Goal: Task Accomplishment & Management: Manage account settings

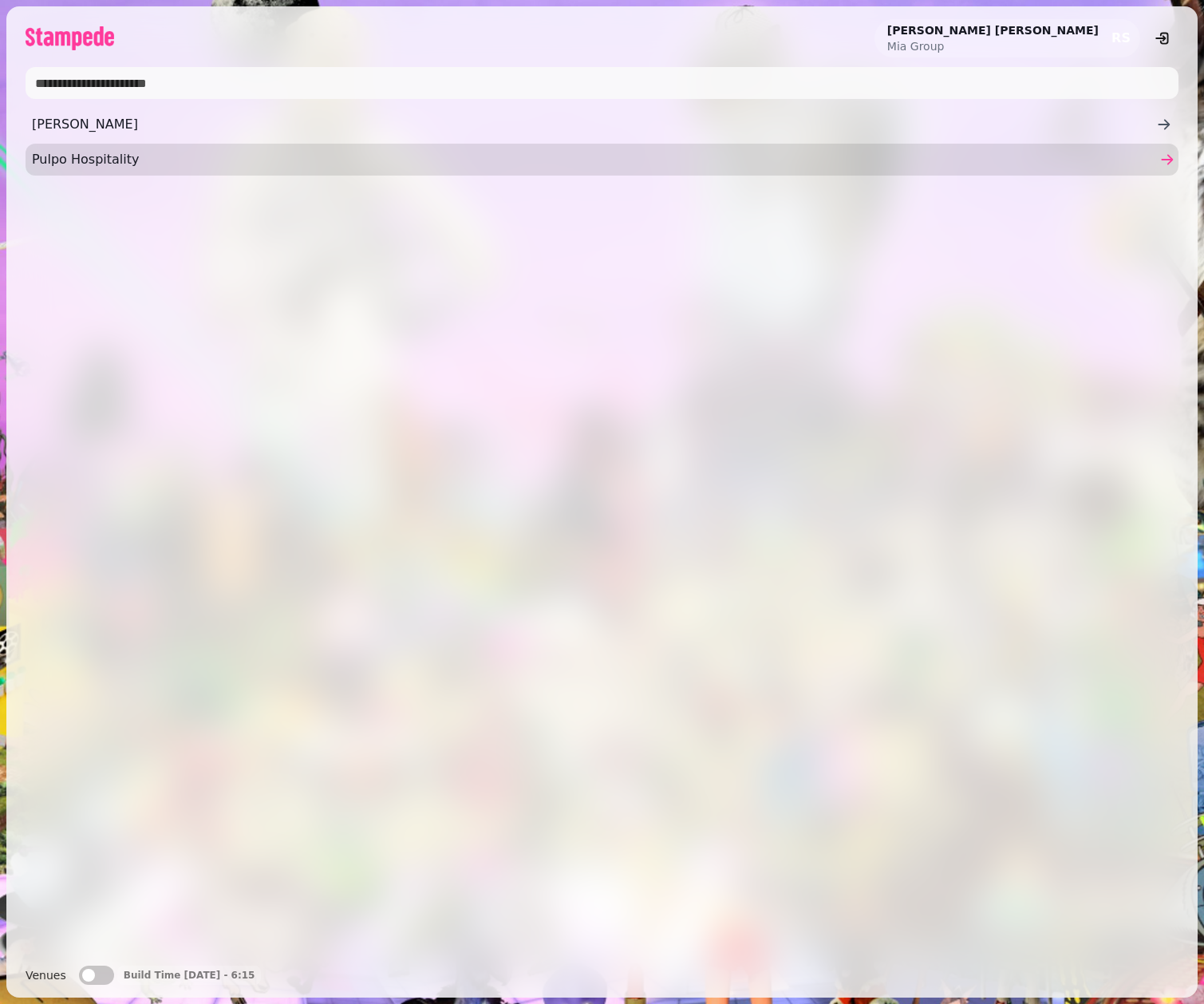
click at [104, 155] on span "Pulpo Hospitality" at bounding box center [594, 159] width 1125 height 19
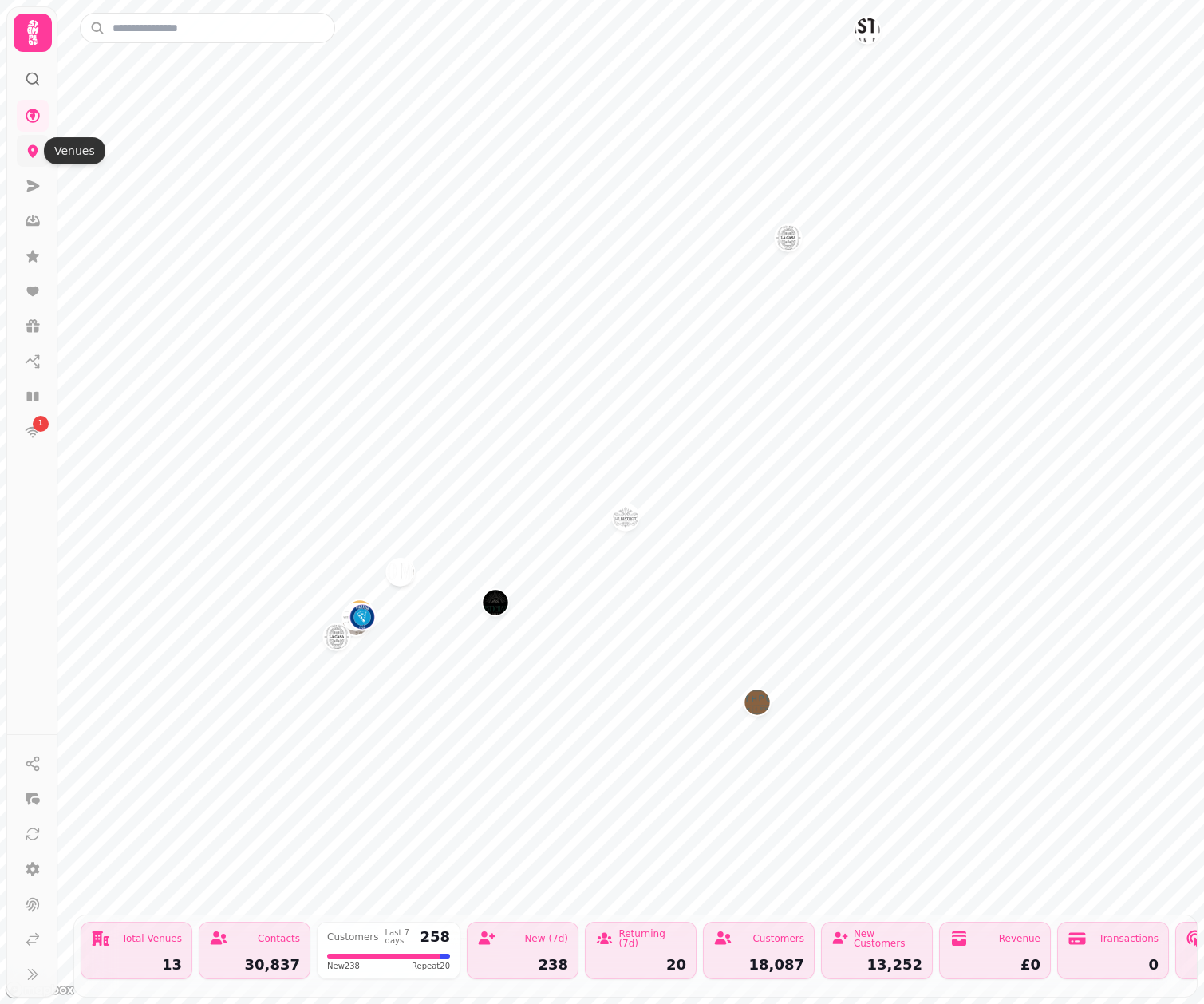
click at [34, 155] on icon at bounding box center [33, 151] width 10 height 13
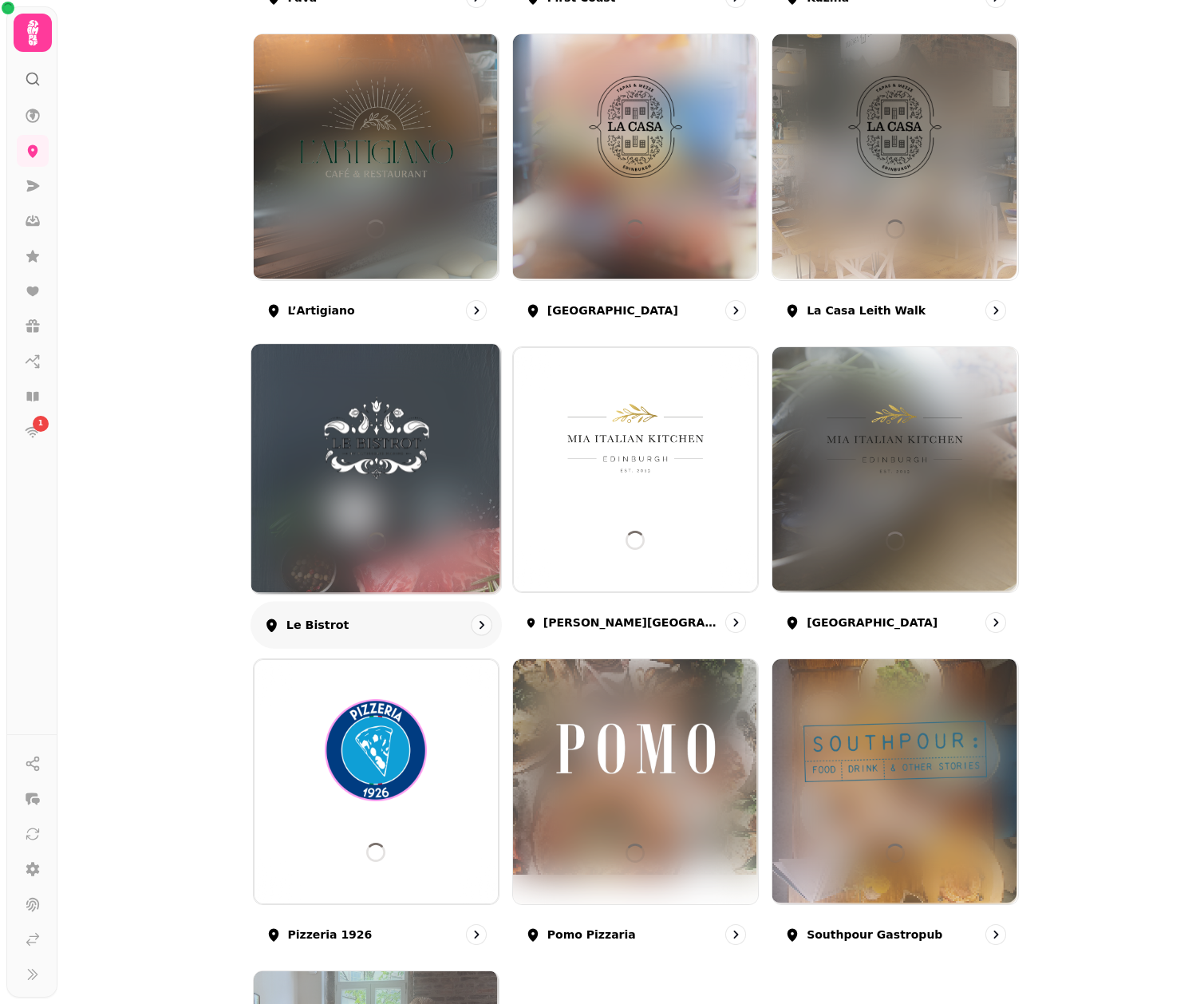
scroll to position [520, 0]
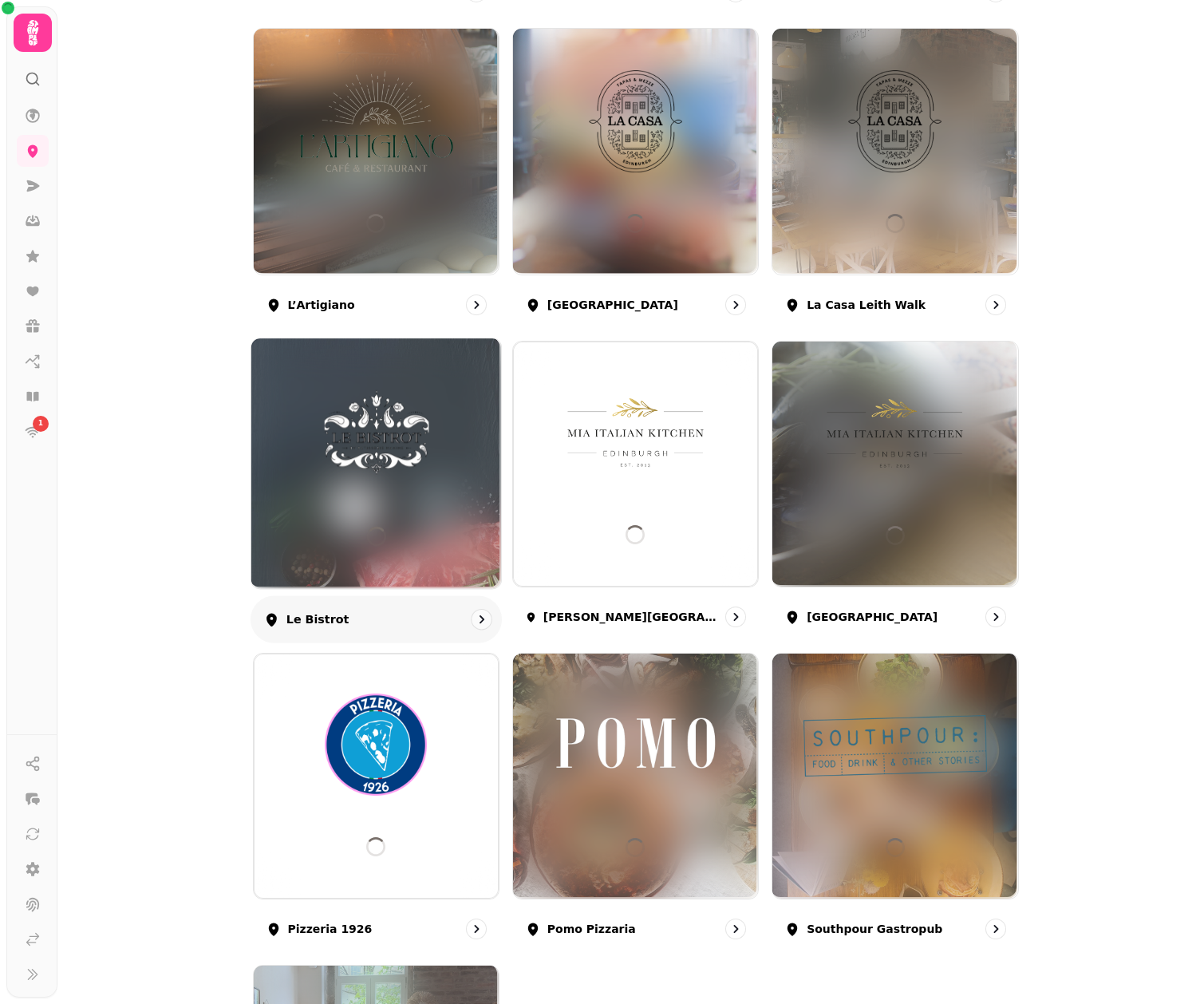
click at [403, 494] on div at bounding box center [375, 464] width 250 height 250
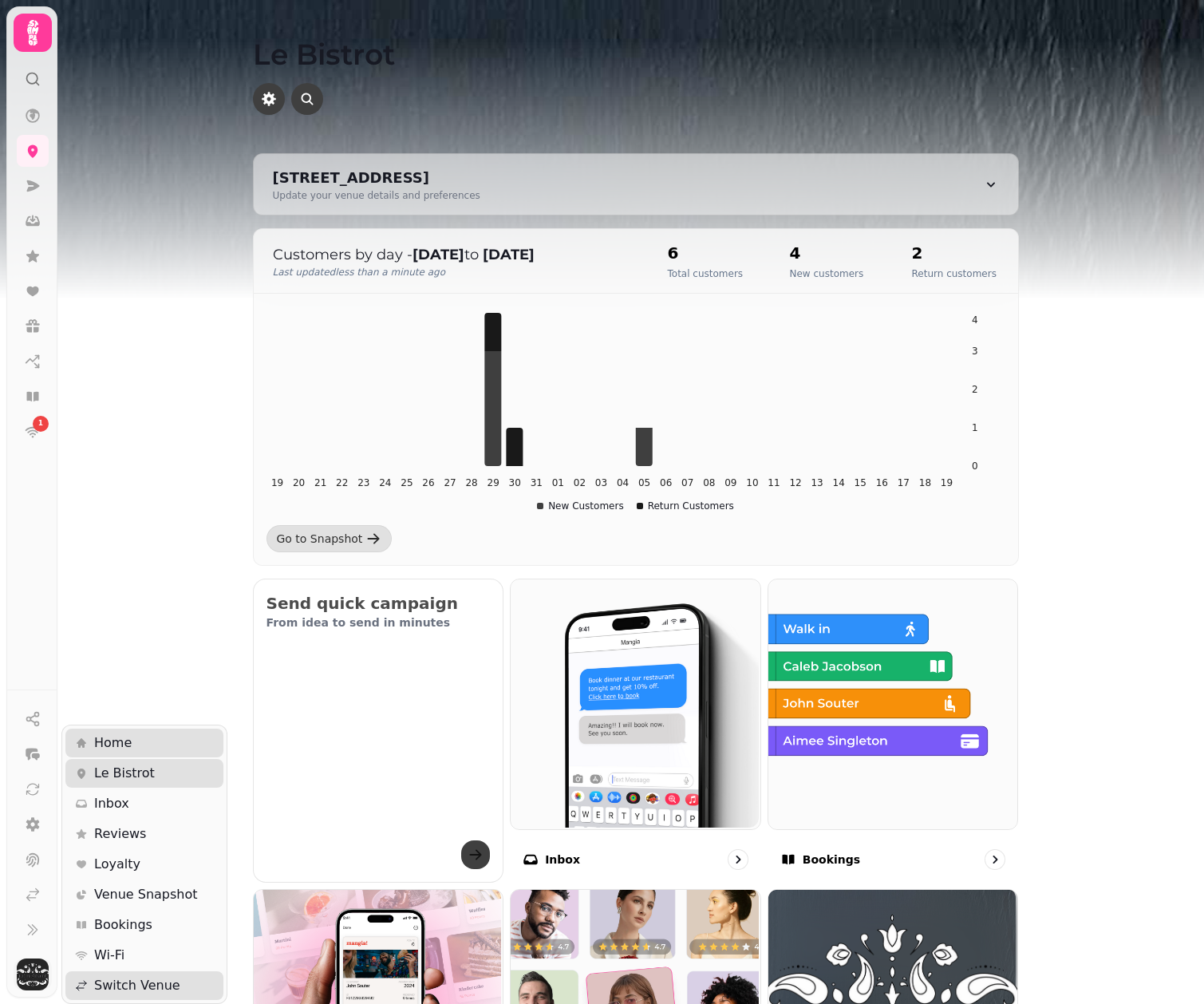
click at [34, 975] on img "button" at bounding box center [33, 974] width 32 height 32
click at [34, 114] on div "1" at bounding box center [33, 502] width 51 height 990
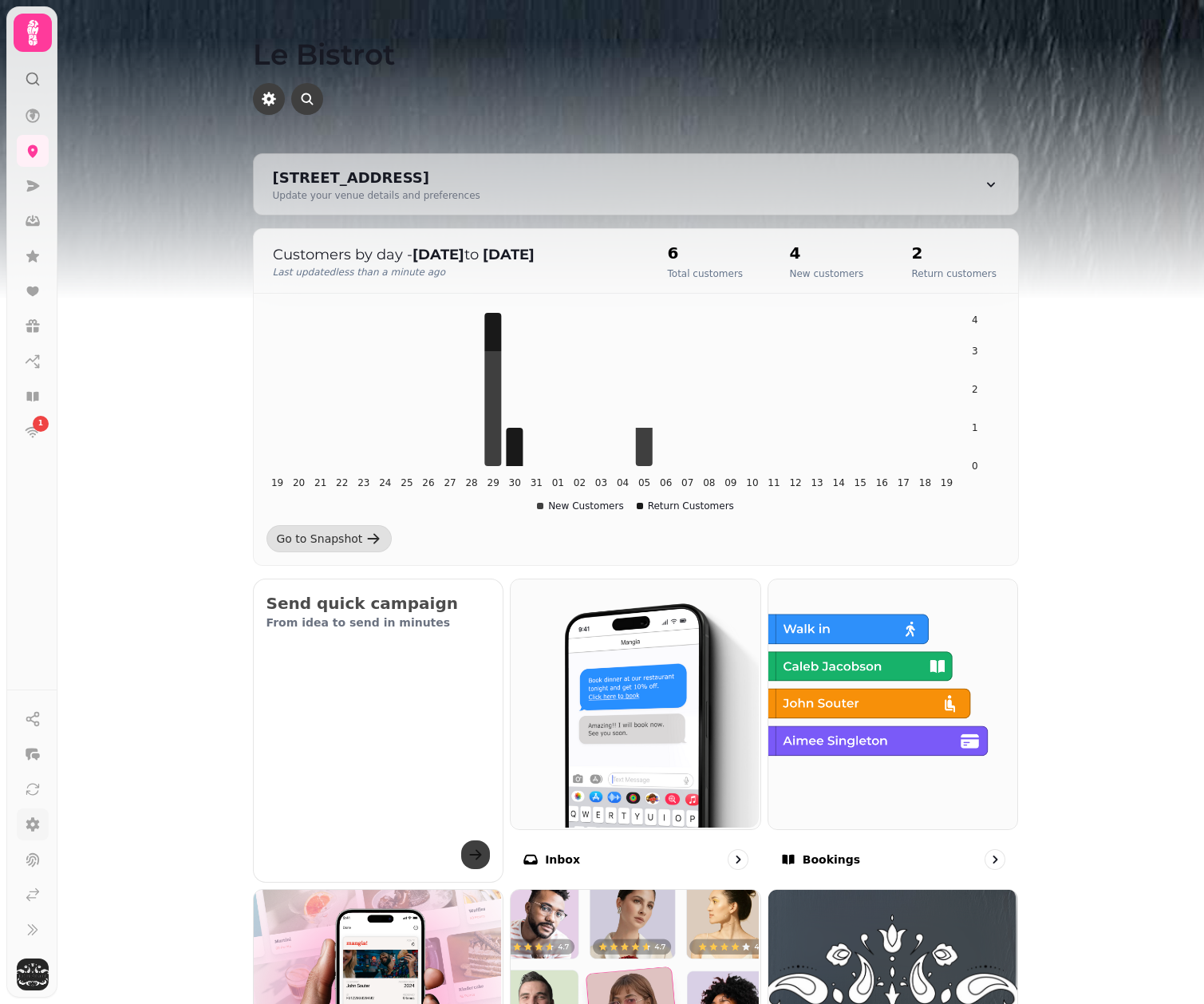
click at [32, 825] on icon at bounding box center [33, 825] width 16 height 16
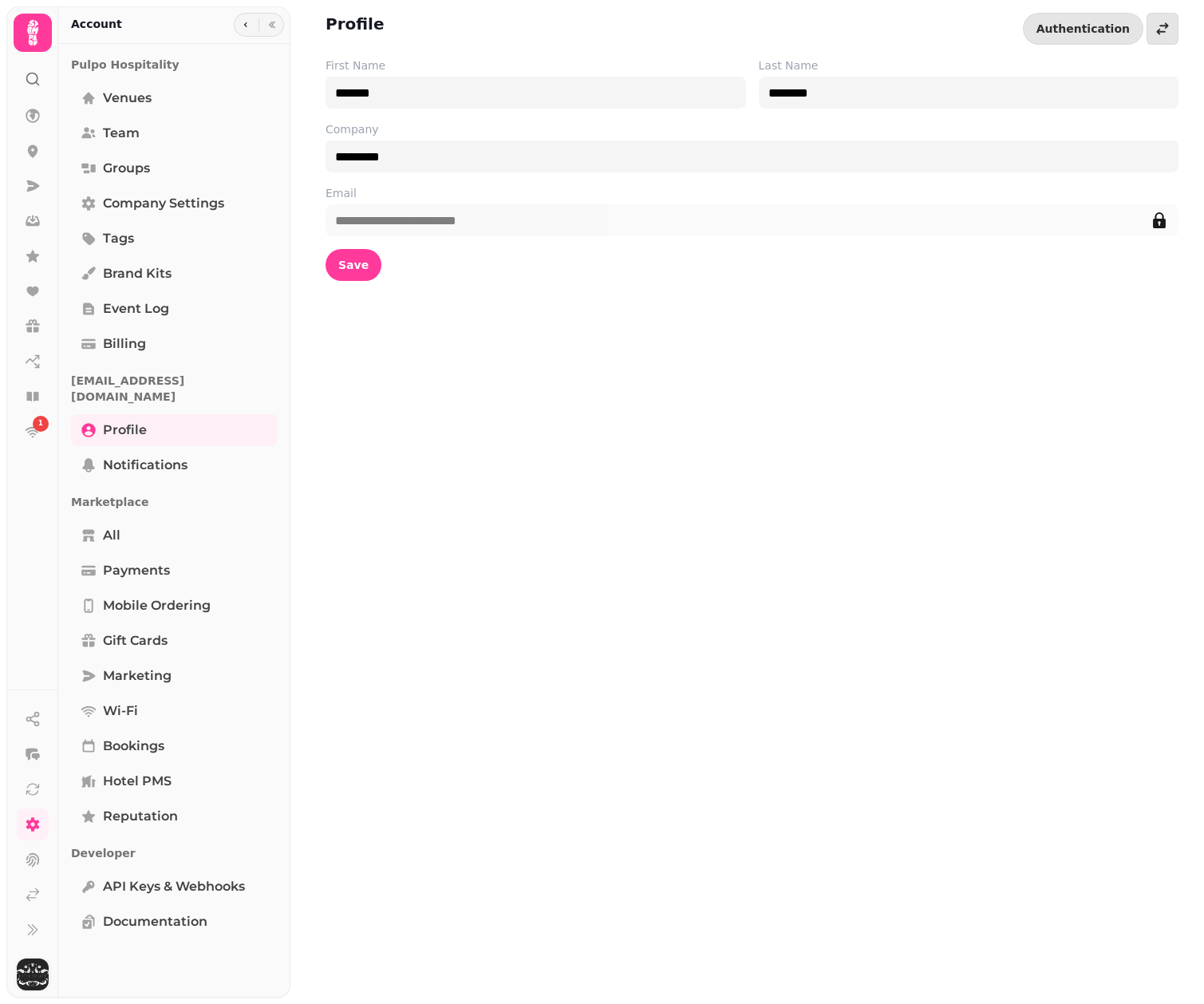
click at [40, 972] on img "button" at bounding box center [33, 974] width 32 height 32
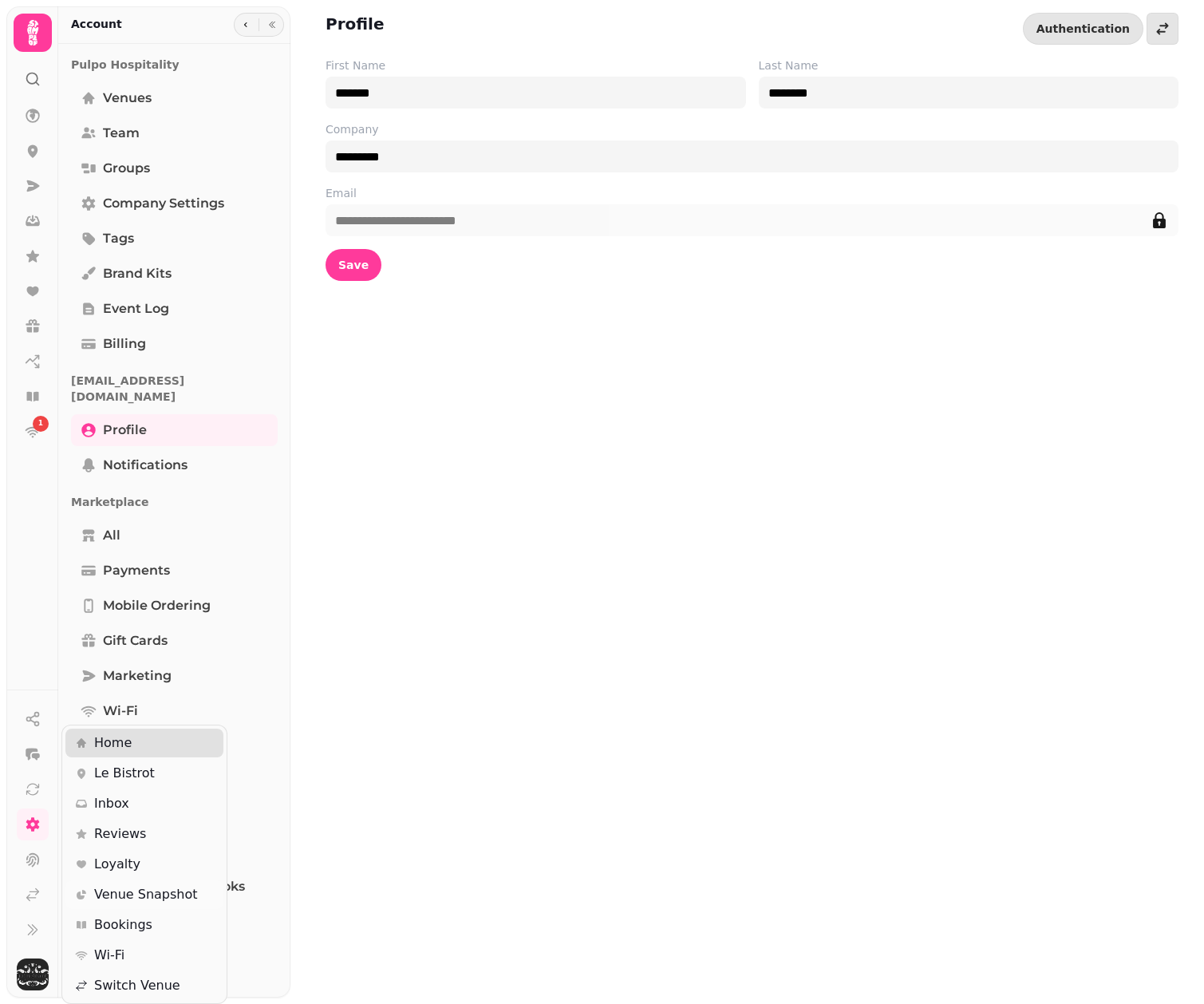
click at [122, 894] on span "Venue Snapshot" at bounding box center [146, 895] width 104 height 19
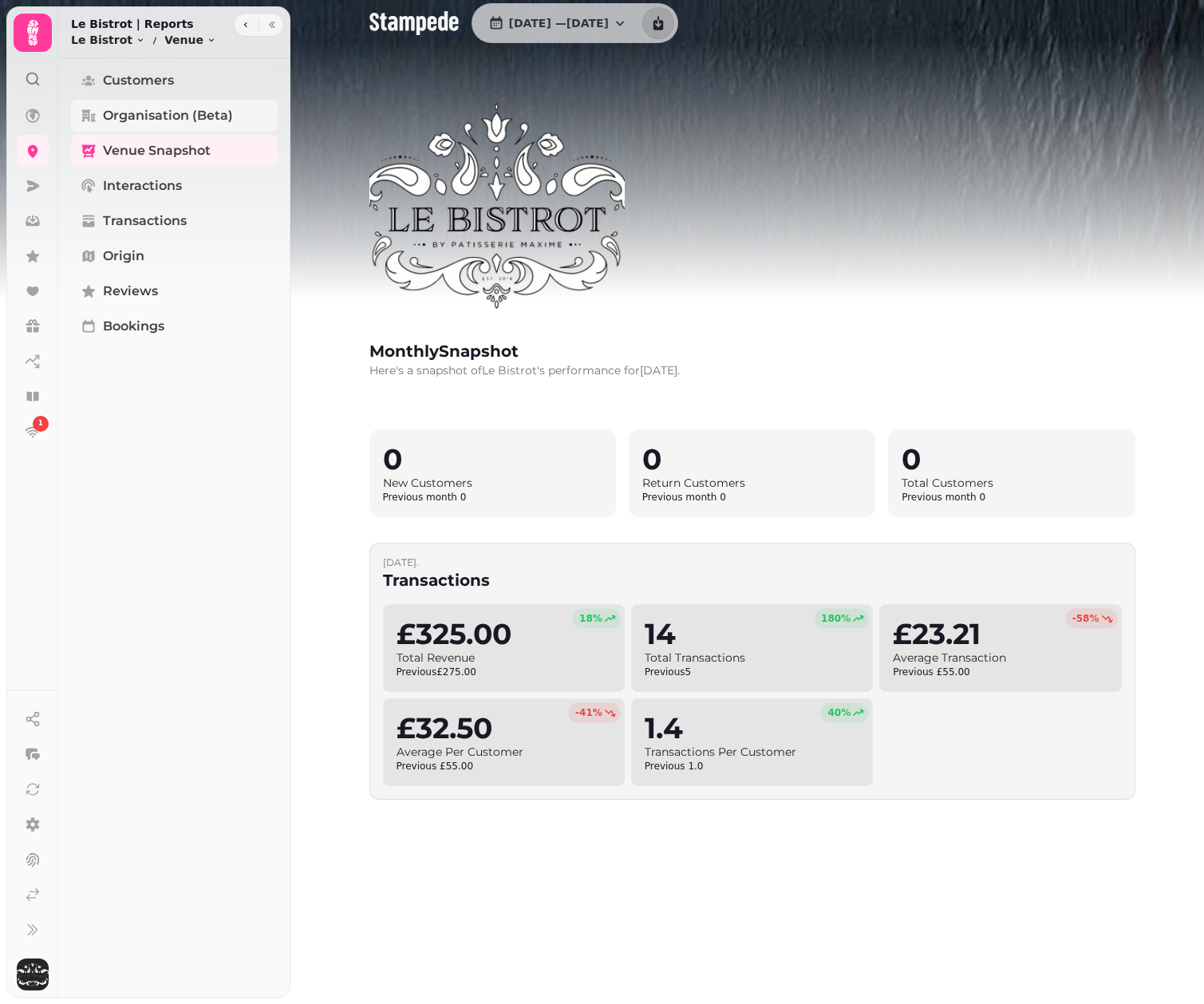
click at [155, 107] on span "Organisation (beta)" at bounding box center [168, 116] width 130 height 19
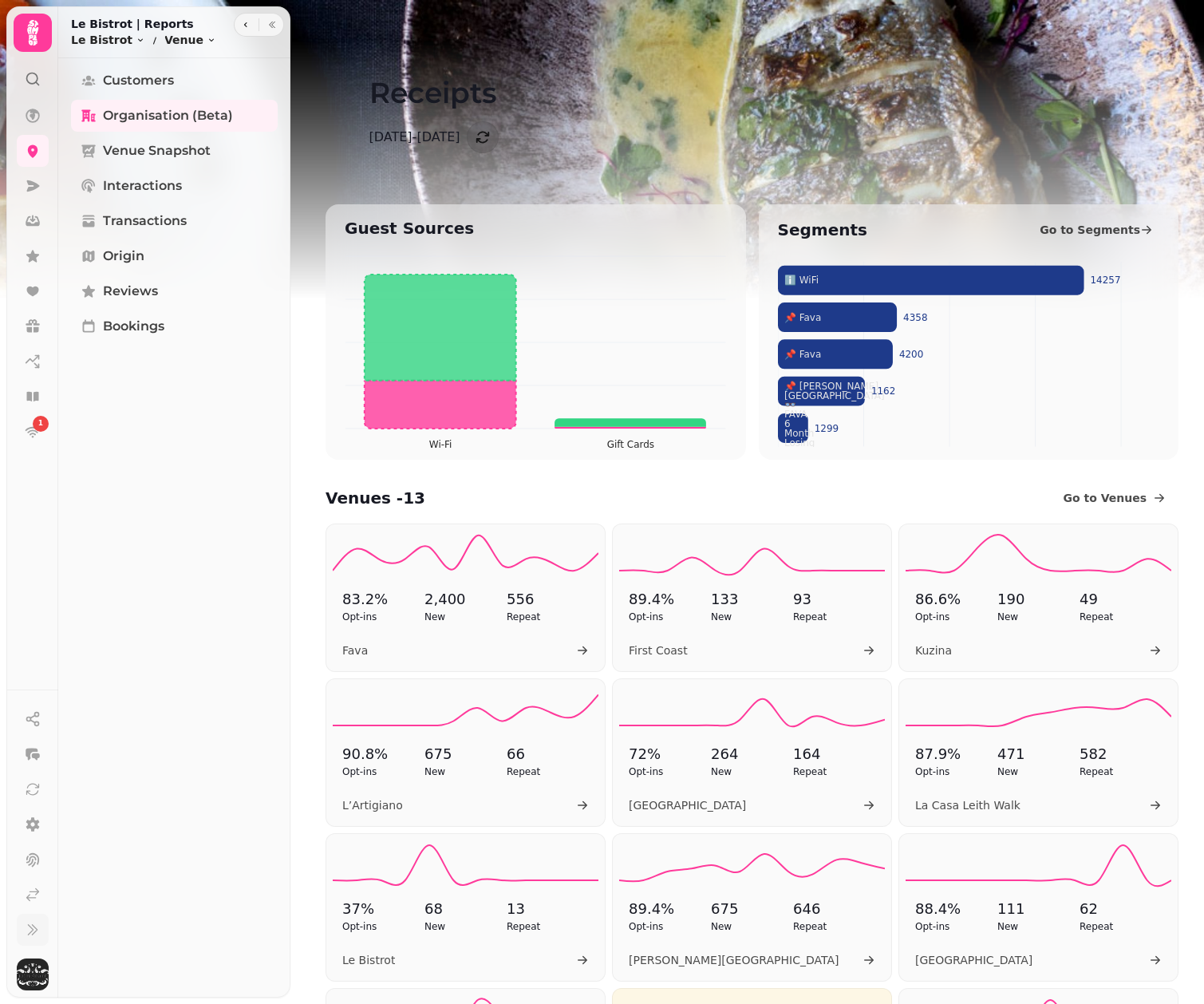
click at [31, 930] on icon at bounding box center [33, 930] width 16 height 16
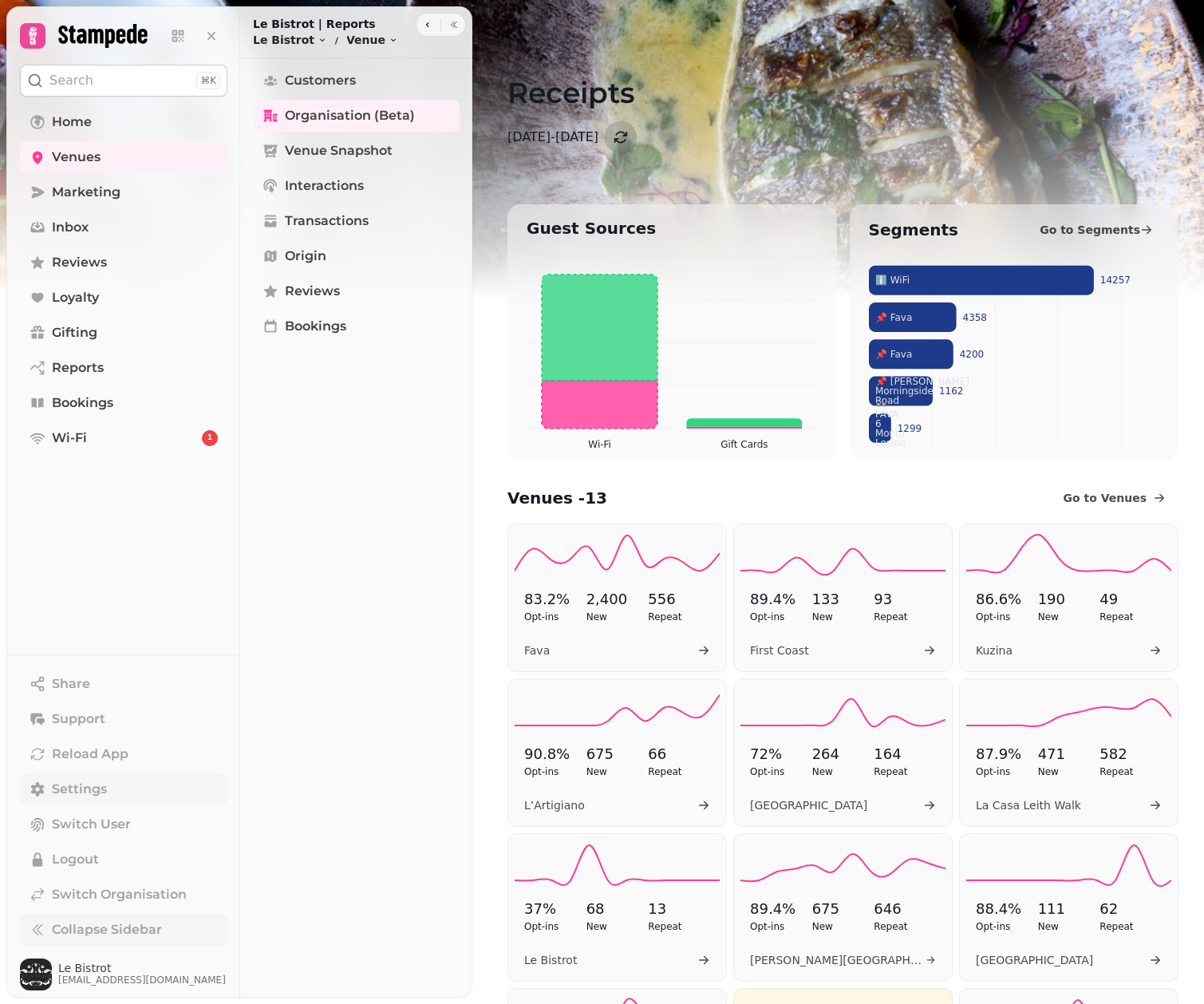
click at [84, 789] on span "Settings" at bounding box center [79, 789] width 55 height 19
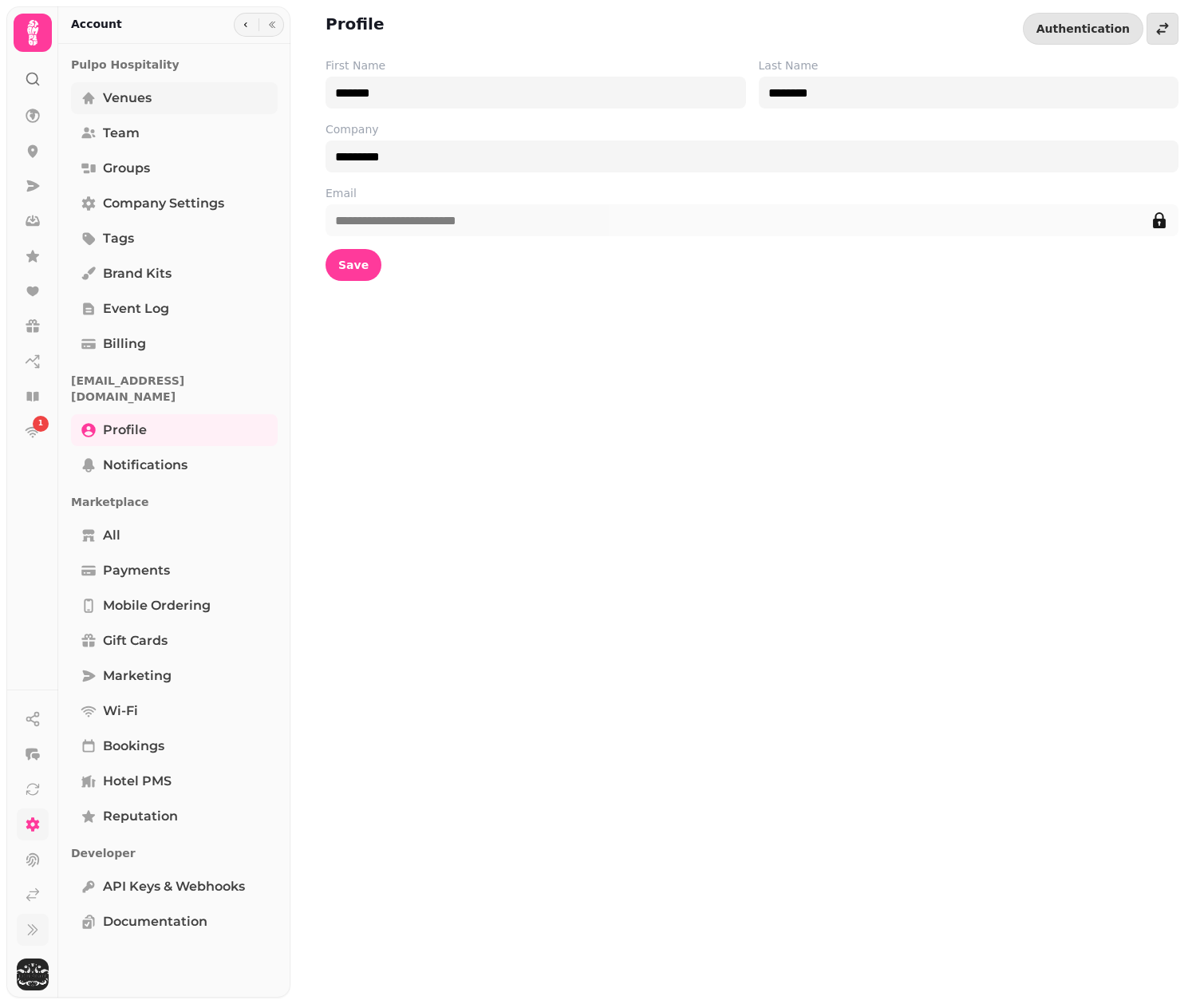
click at [137, 97] on span "Venues" at bounding box center [127, 98] width 49 height 19
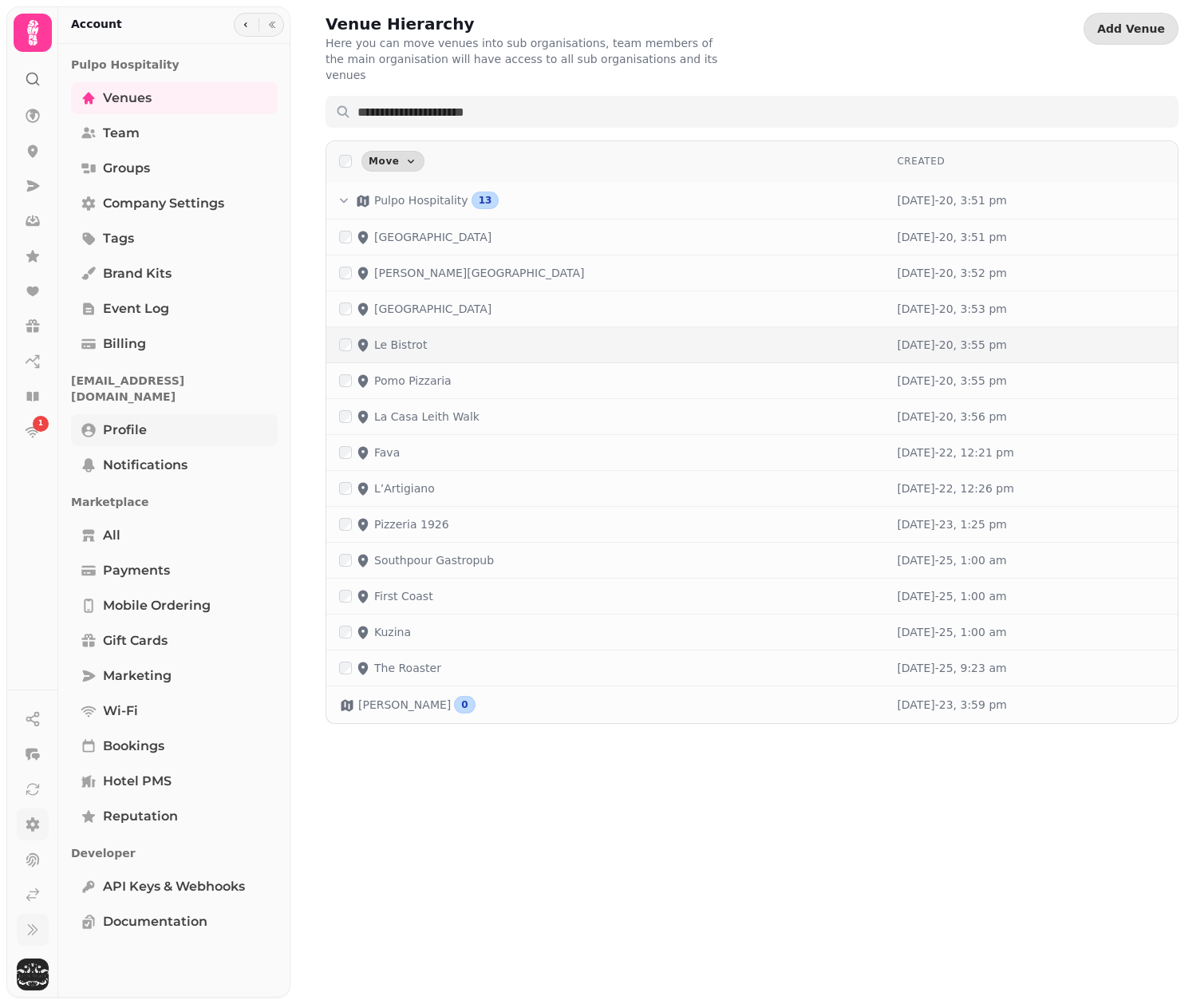
click at [140, 420] on span "Profile" at bounding box center [125, 430] width 44 height 19
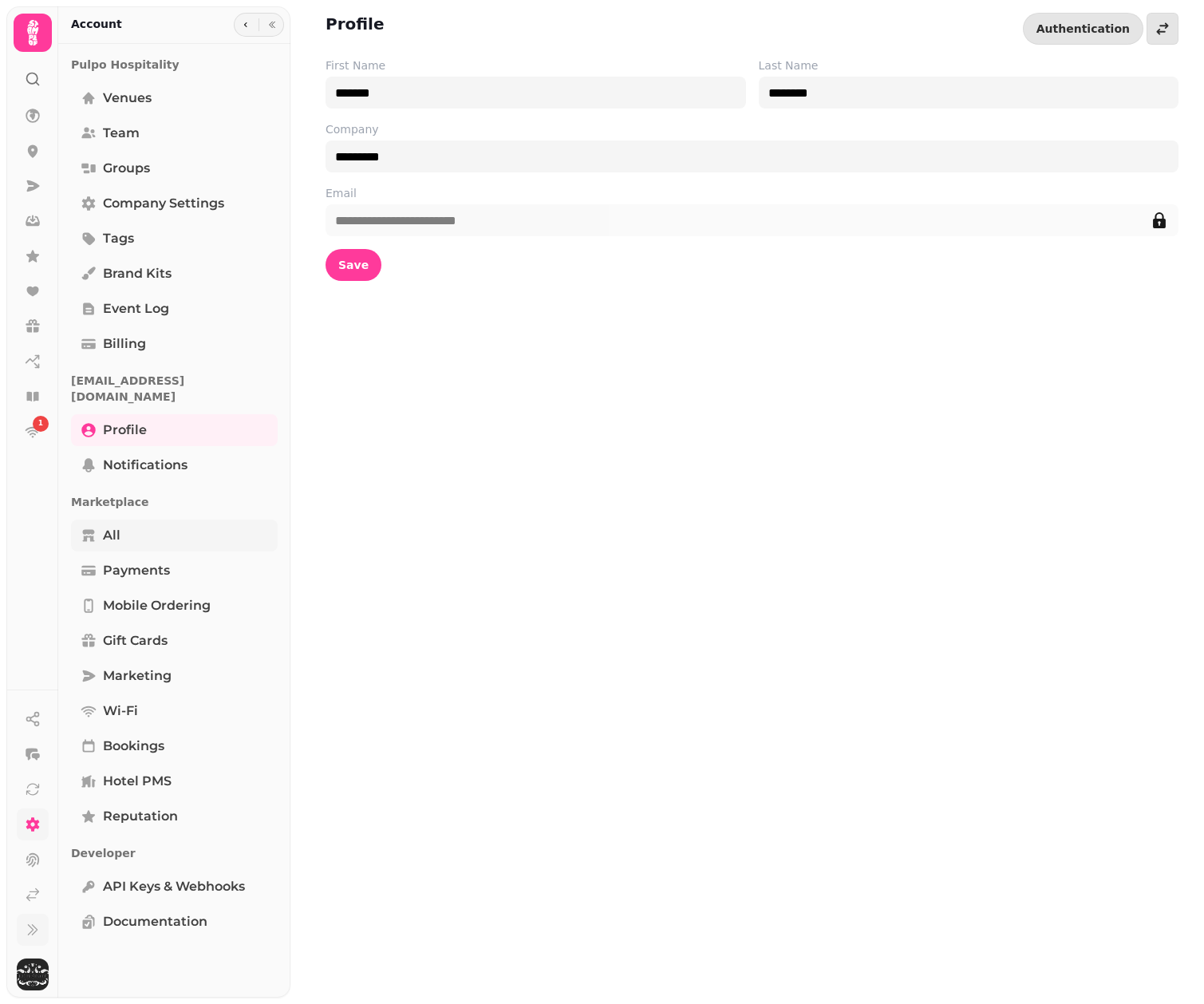
click at [132, 520] on link "All" at bounding box center [175, 536] width 207 height 32
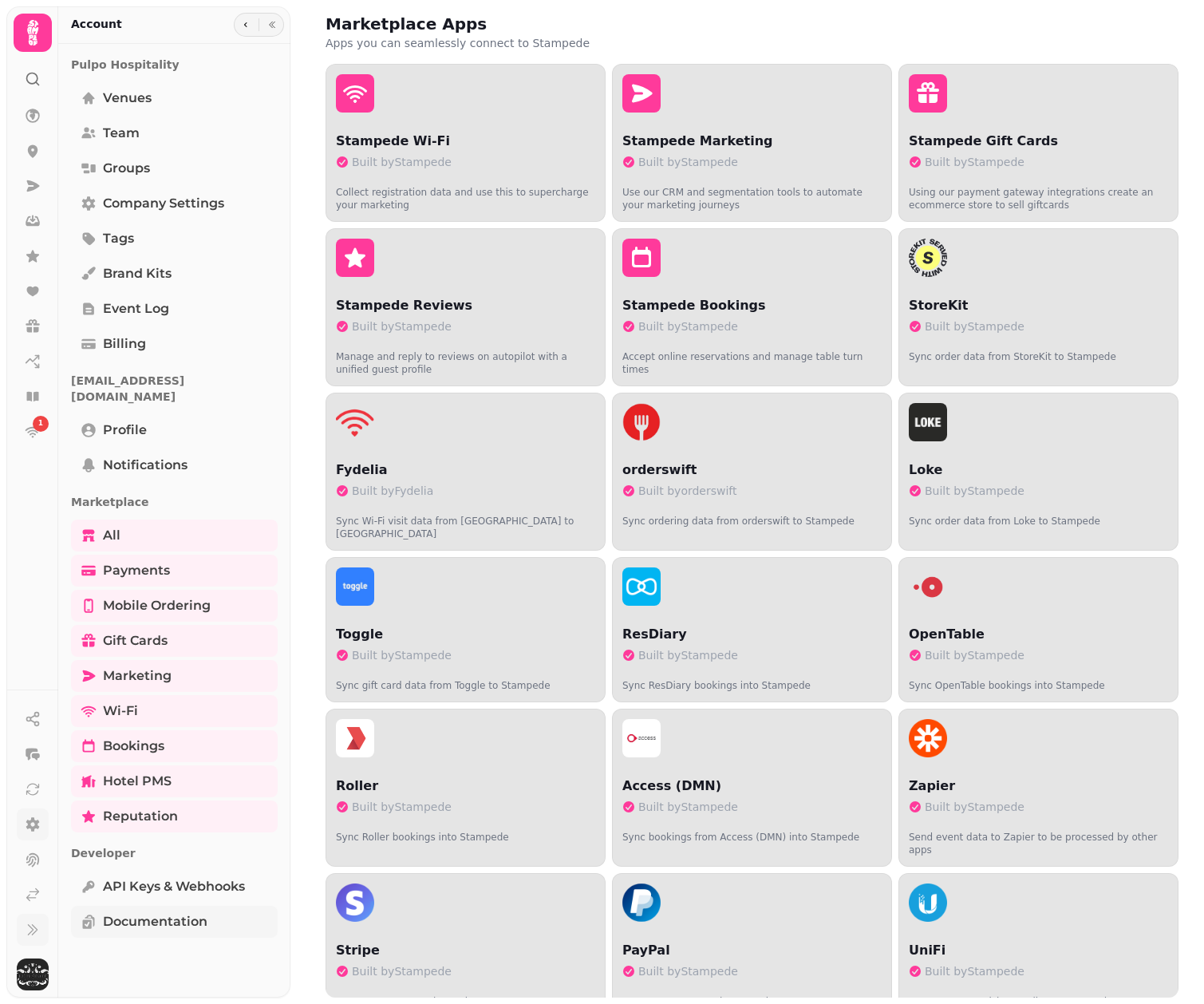
click at [152, 913] on span "Documentation" at bounding box center [155, 922] width 105 height 19
click at [35, 973] on img "button" at bounding box center [33, 974] width 32 height 32
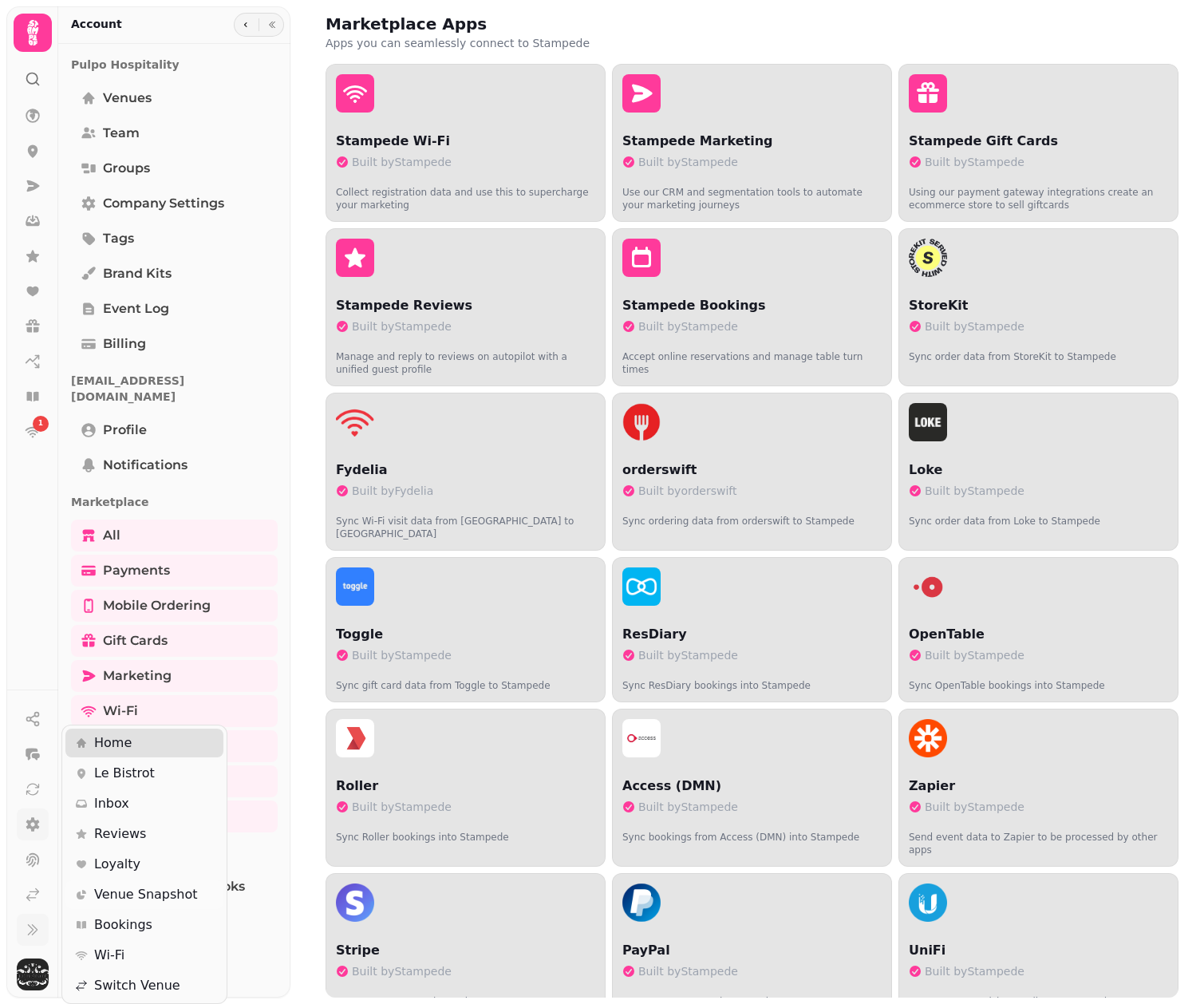
click at [120, 891] on span "Venue Snapshot" at bounding box center [146, 895] width 104 height 19
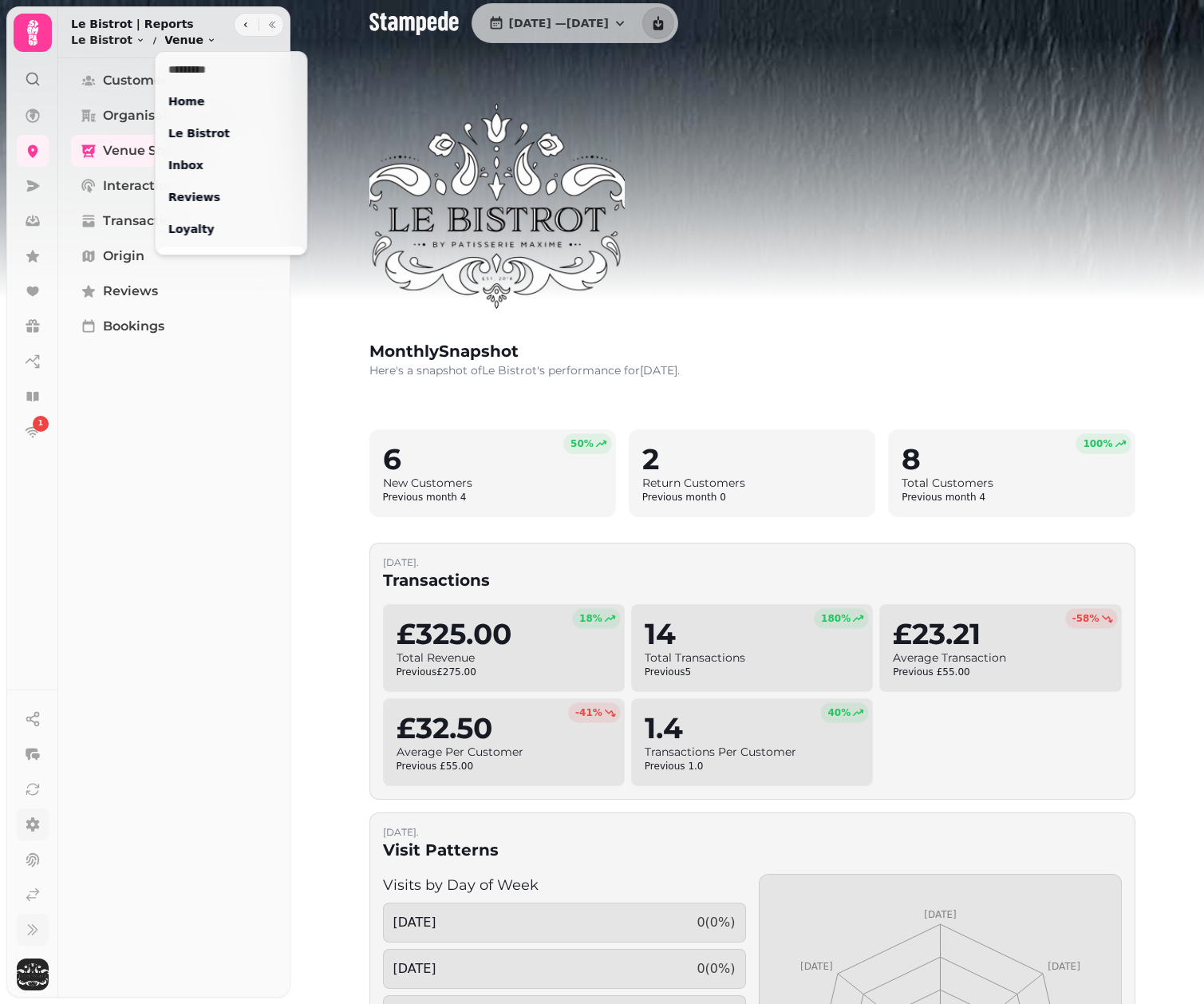
click at [199, 41] on html "1 [DATE] — [DATE] monthly Snapshot Here's a snapshot of Le Bistrot 's performan…" at bounding box center [602, 502] width 1204 height 1004
click at [199, 132] on link "Le Bistrot" at bounding box center [231, 134] width 145 height 29
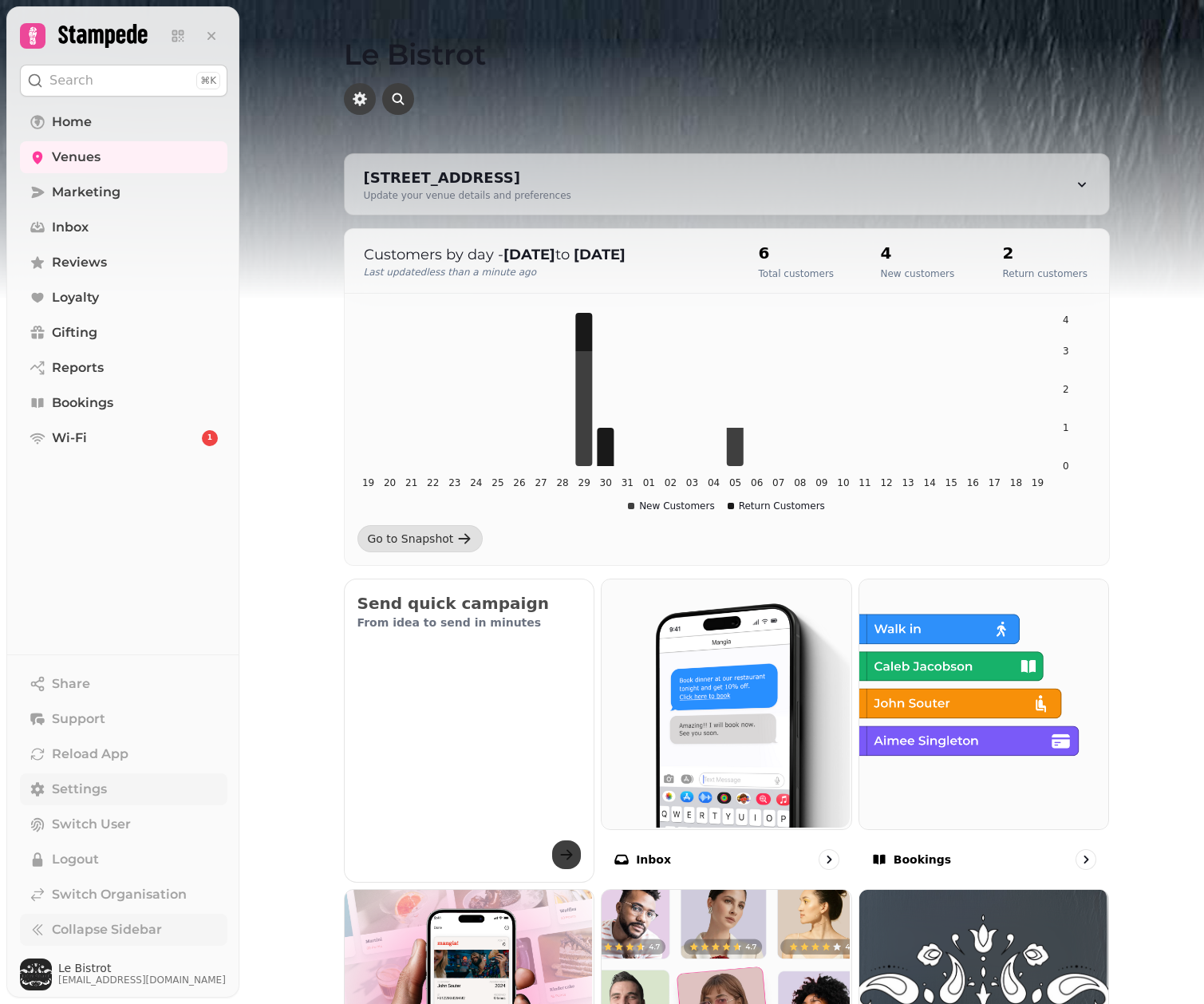
click at [359, 96] on icon "button" at bounding box center [360, 99] width 14 height 14
select select "**********"
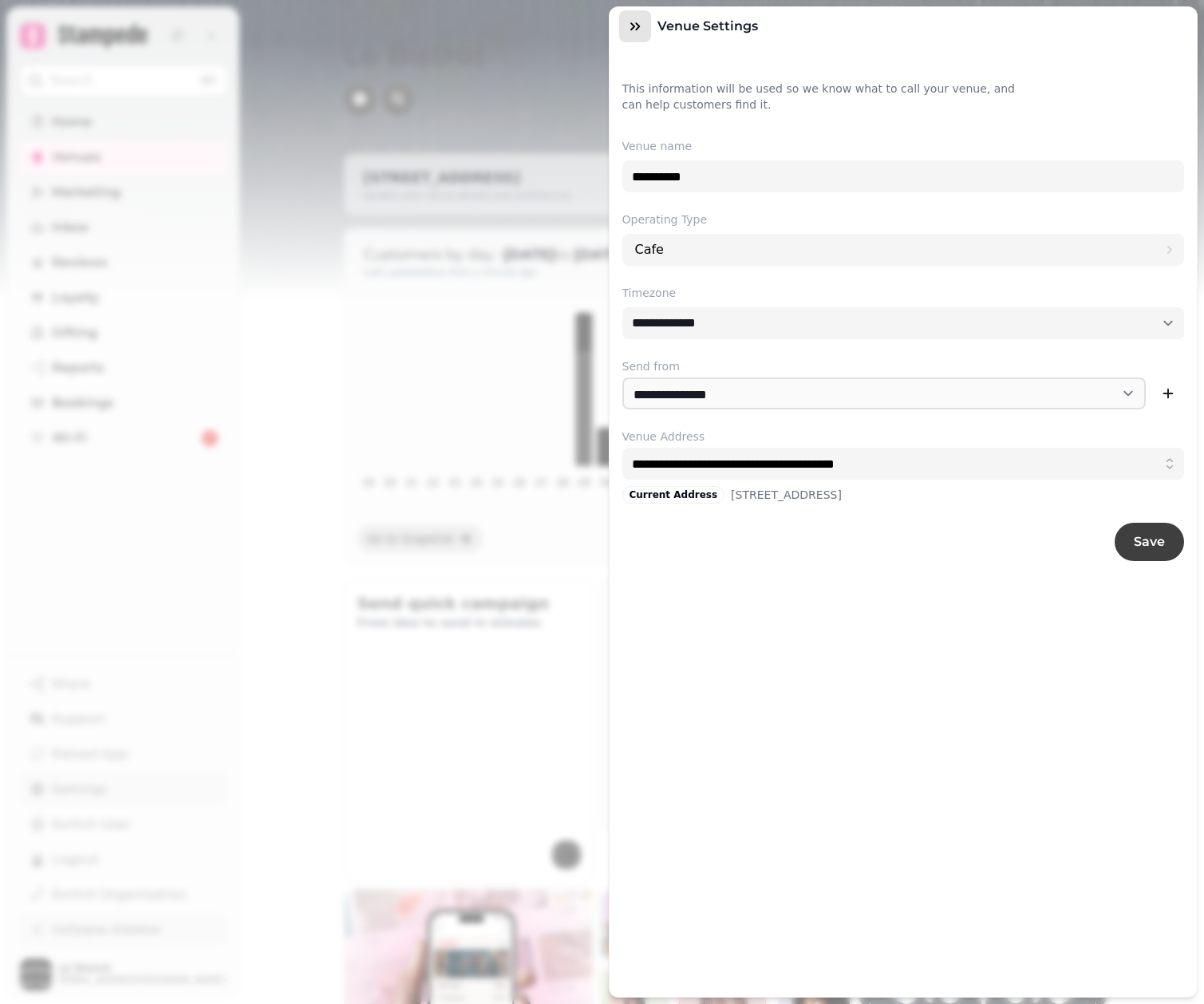
click at [636, 30] on icon "button" at bounding box center [636, 26] width 10 height 8
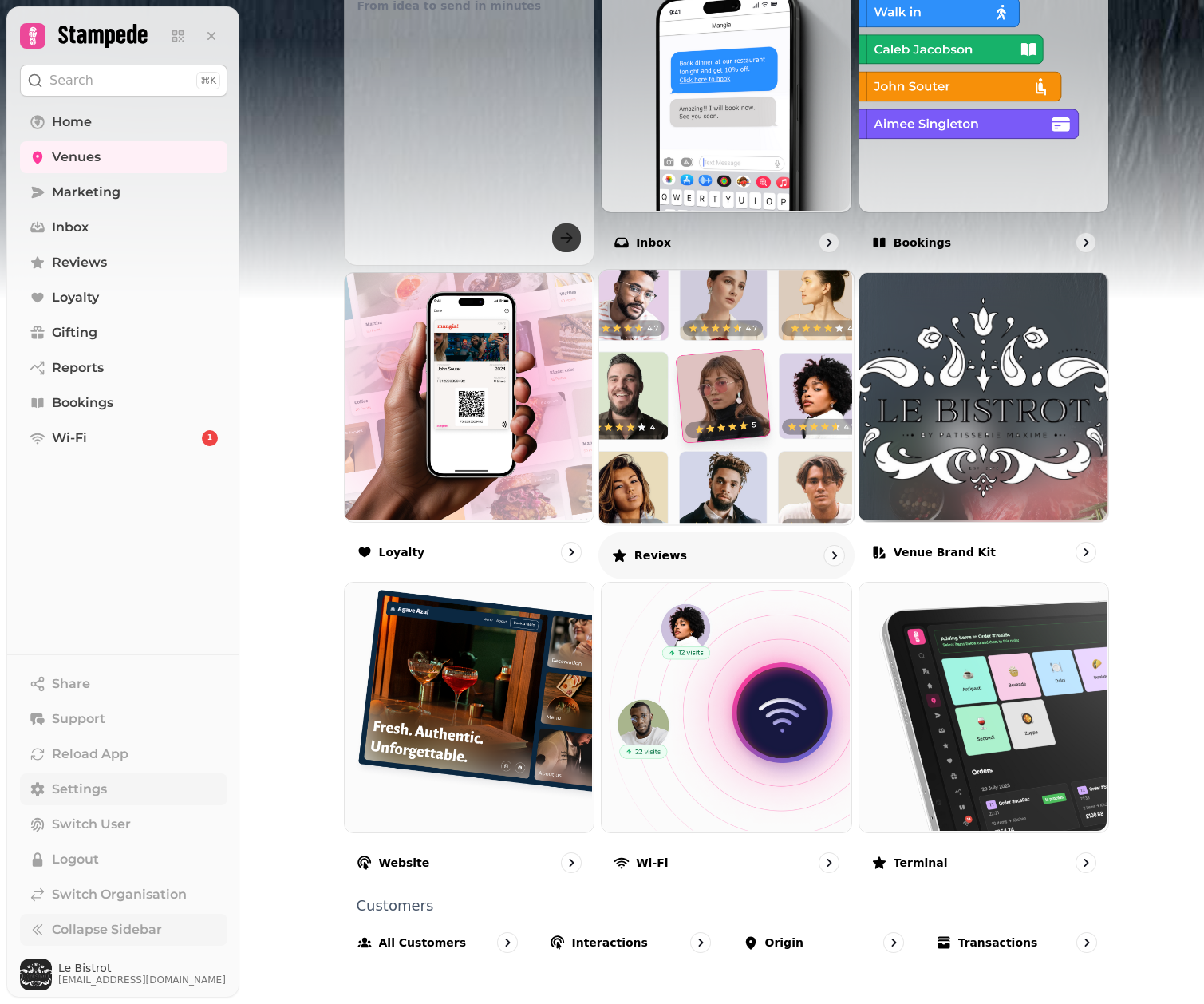
scroll to position [617, 0]
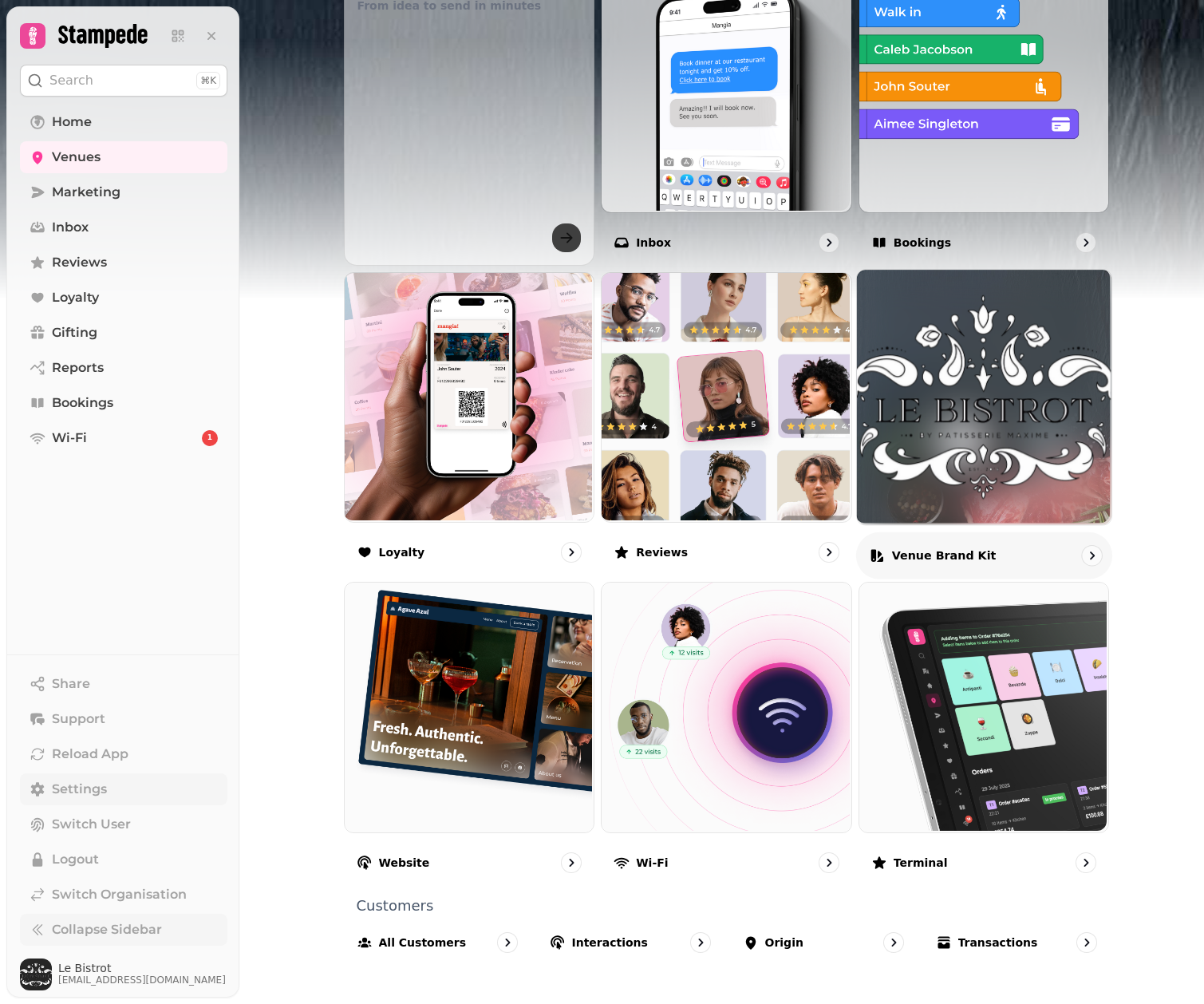
click at [968, 446] on img at bounding box center [985, 397] width 255 height 255
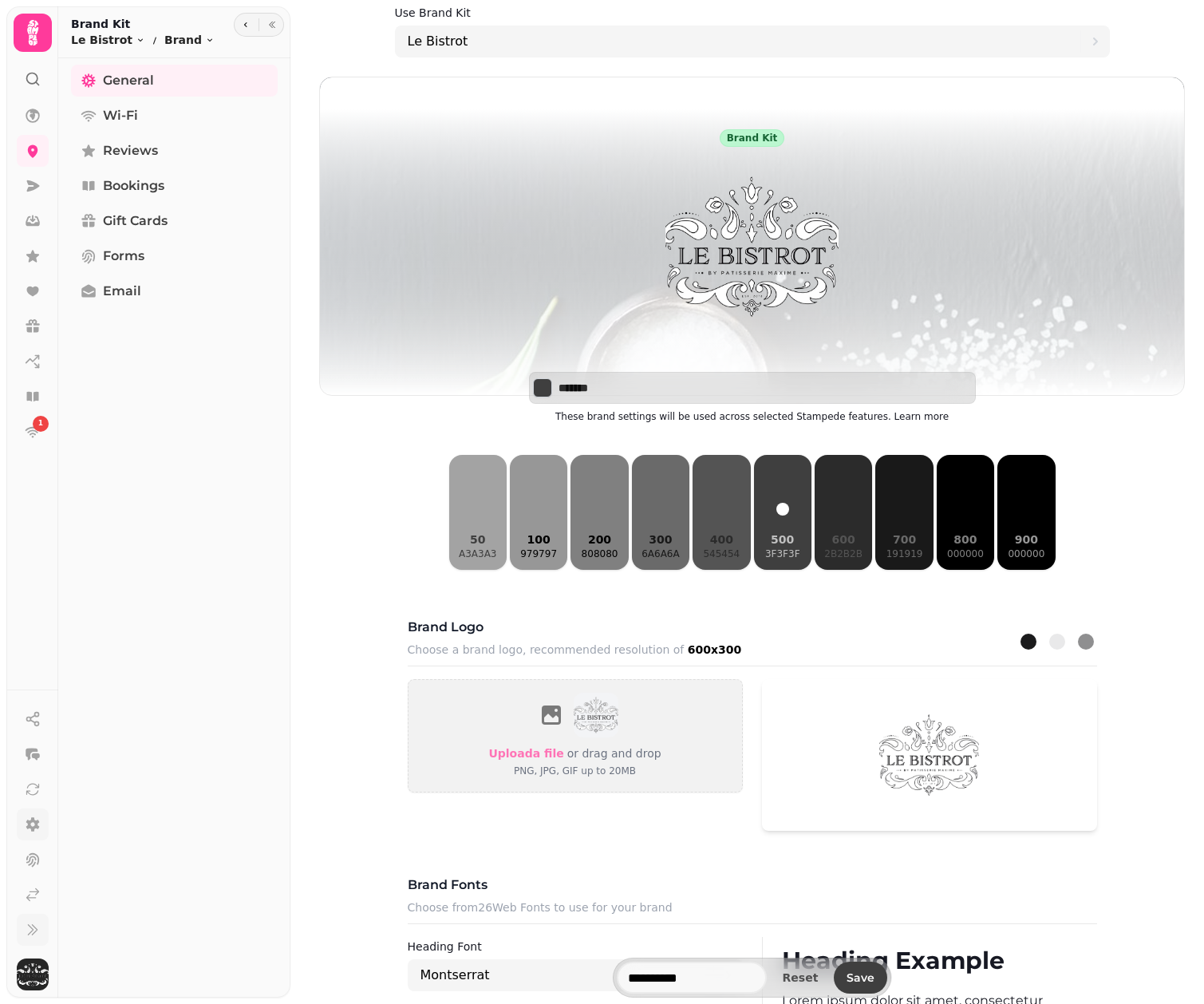
click at [732, 255] on img at bounding box center [752, 246] width 255 height 199
click at [735, 283] on img at bounding box center [752, 246] width 255 height 199
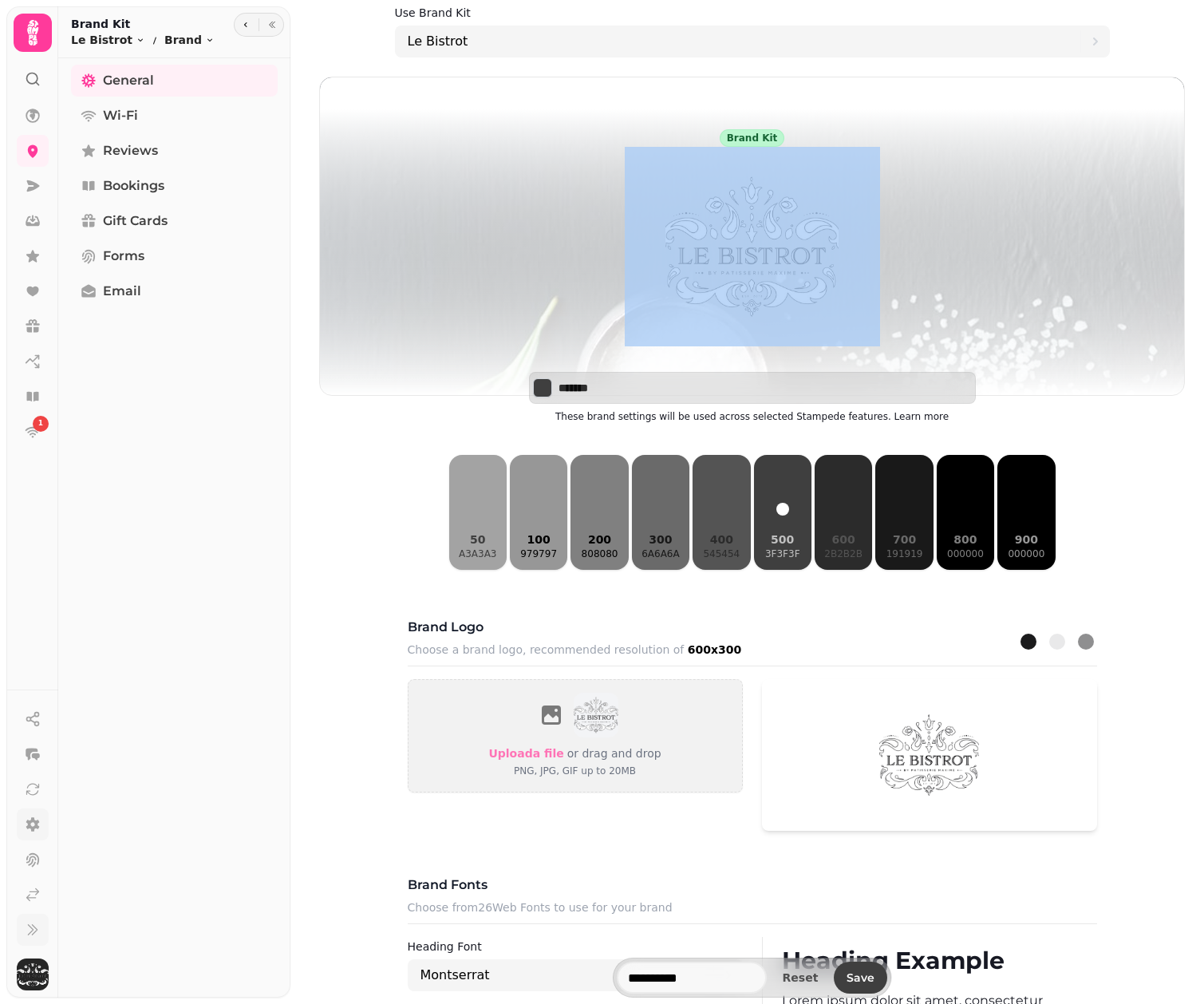
click at [735, 283] on img at bounding box center [752, 246] width 255 height 199
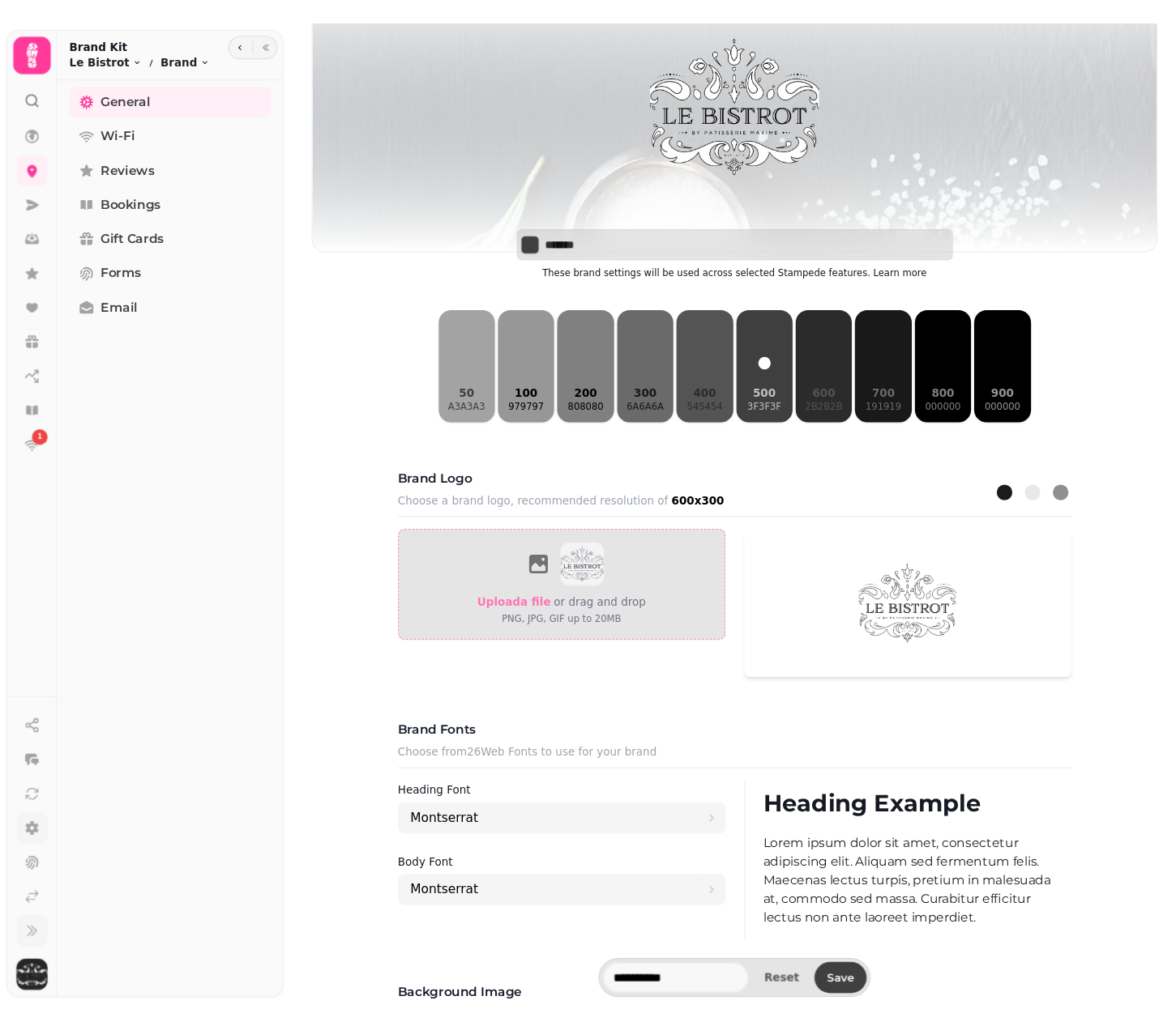
scroll to position [166, 0]
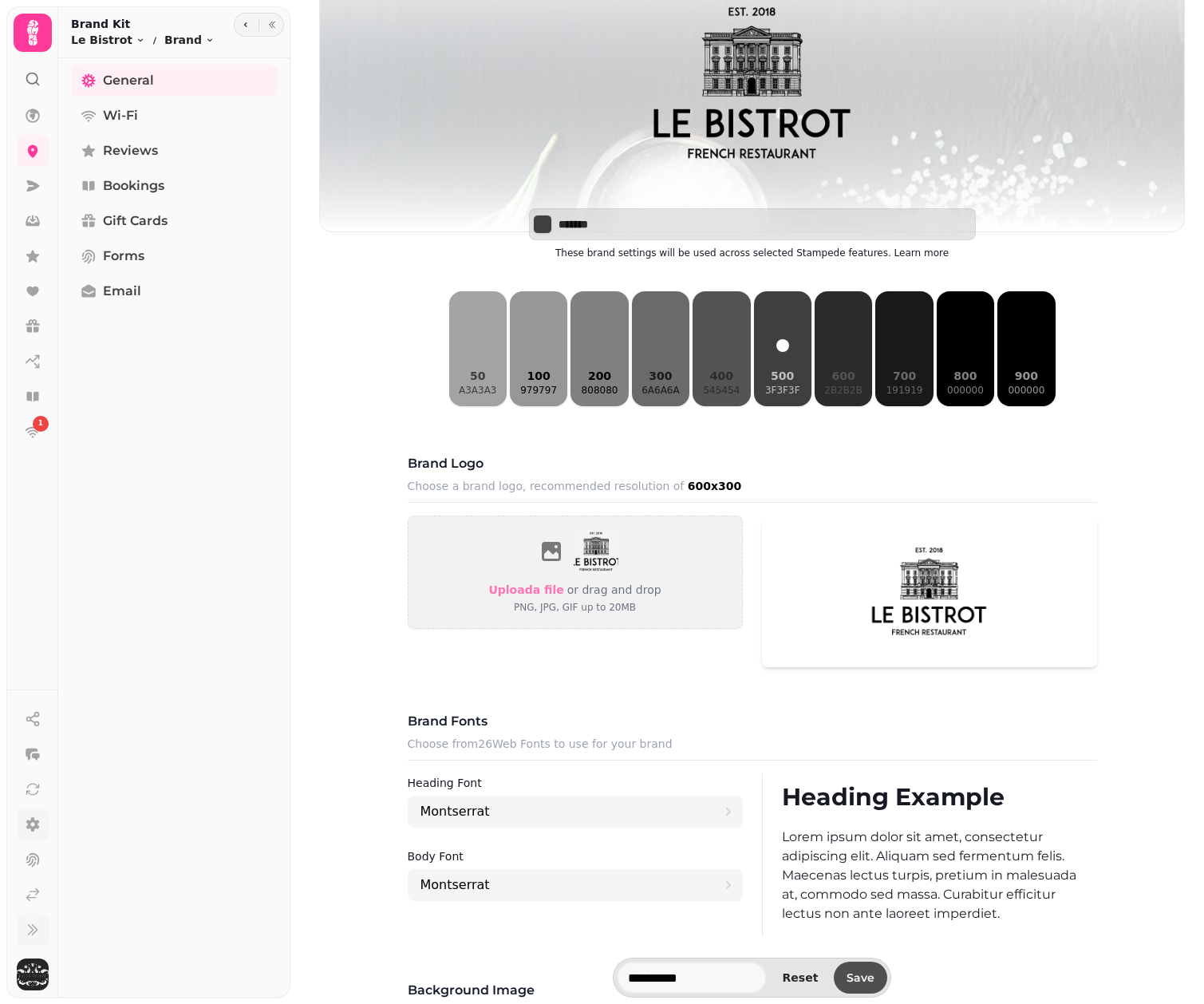
click at [875, 977] on span "Save" at bounding box center [861, 978] width 28 height 11
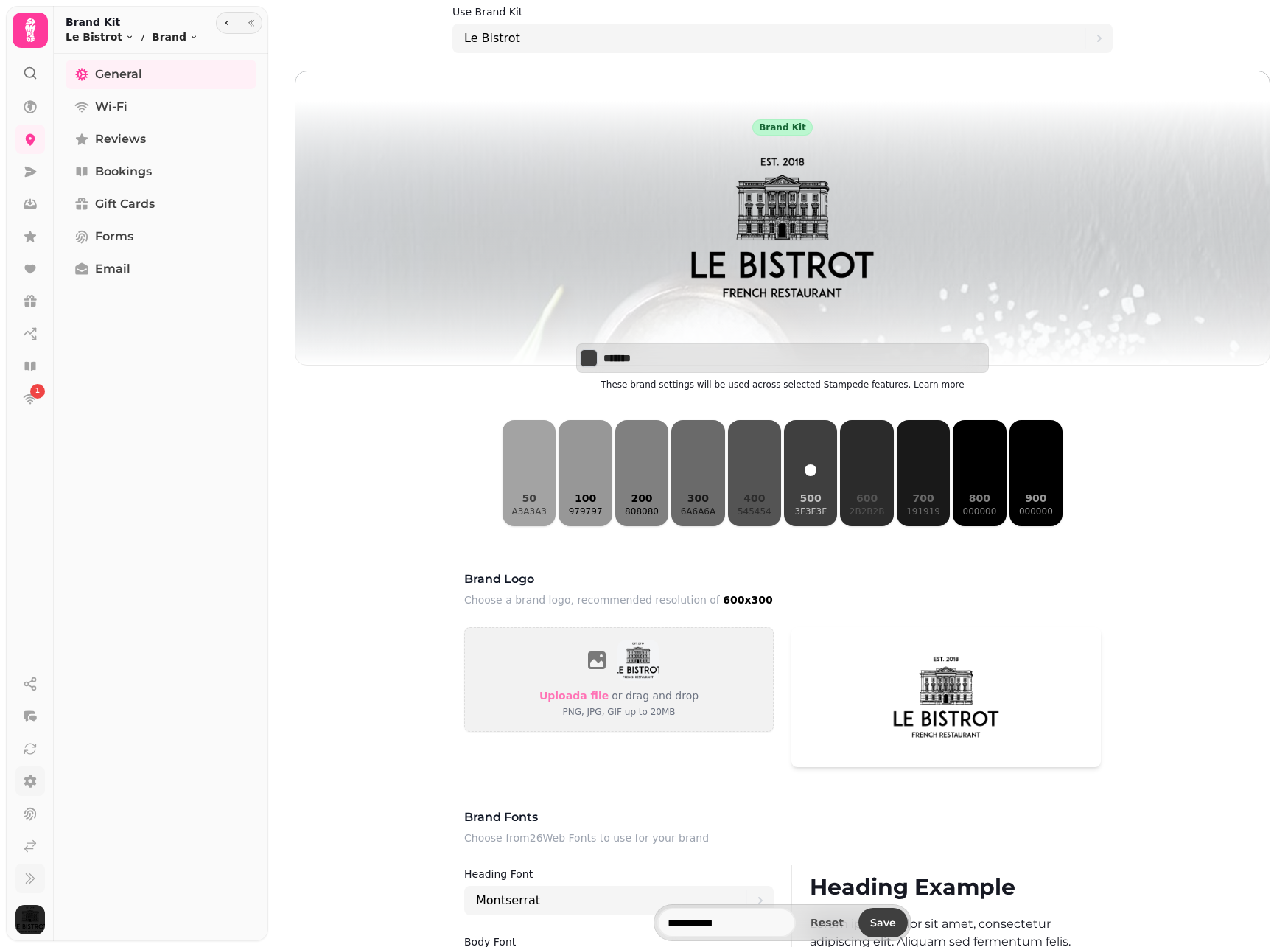
scroll to position [0, 0]
